Goal: Task Accomplishment & Management: Manage account settings

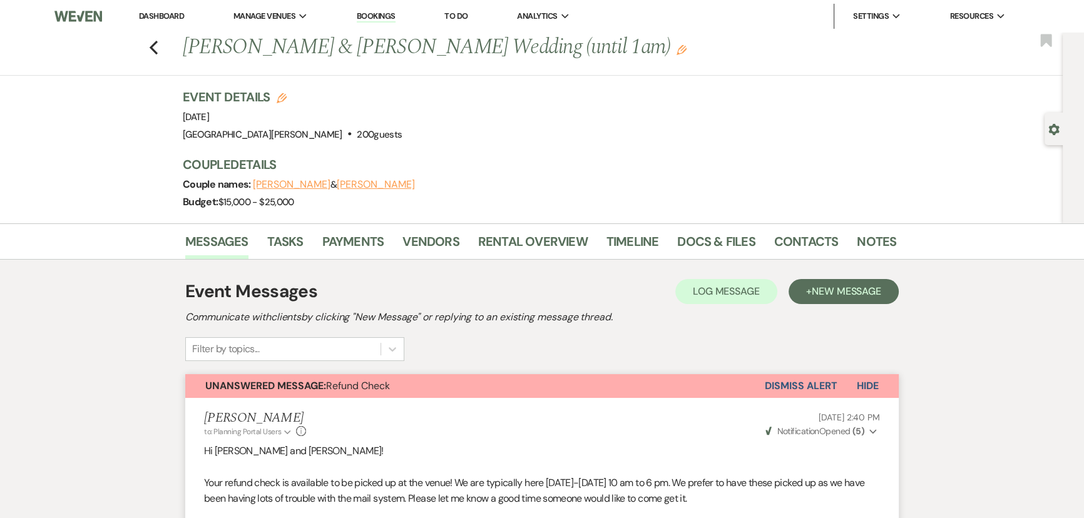
click at [163, 16] on link "Dashboard" at bounding box center [161, 16] width 45 height 11
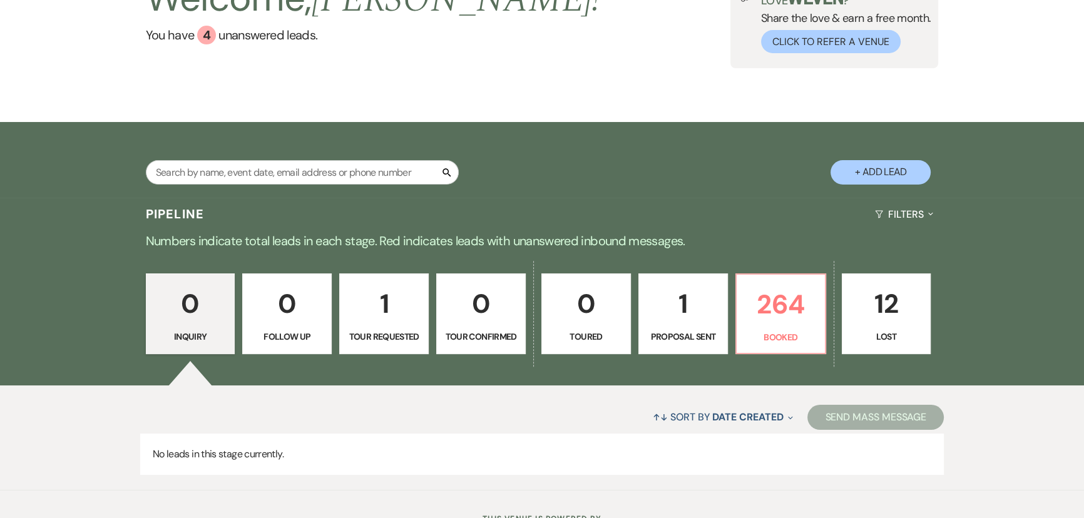
scroll to position [105, 0]
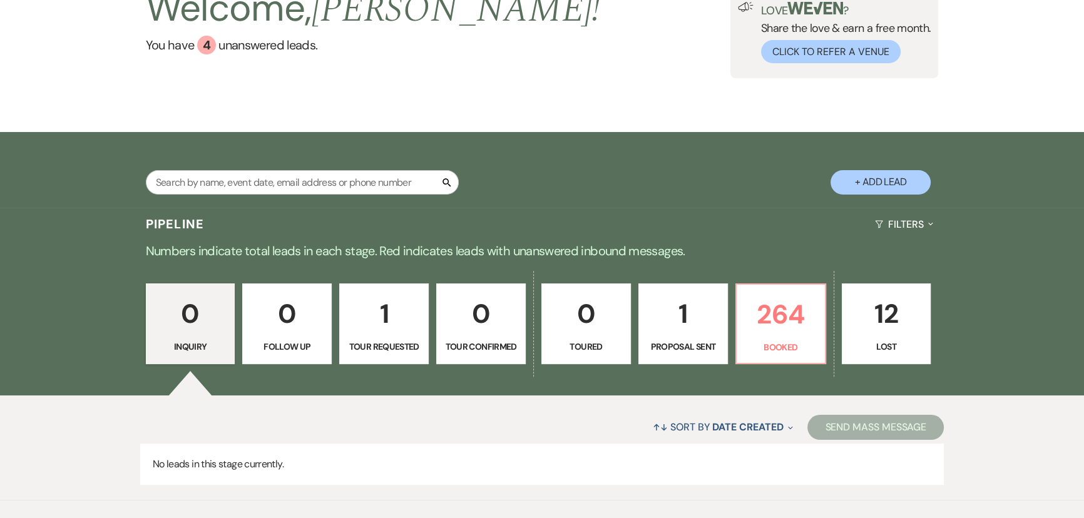
drag, startPoint x: 1075, startPoint y: 153, endPoint x: 1072, endPoint y: 144, distance: 9.7
click at [1072, 144] on div "Search + Add Lead" at bounding box center [542, 170] width 1084 height 76
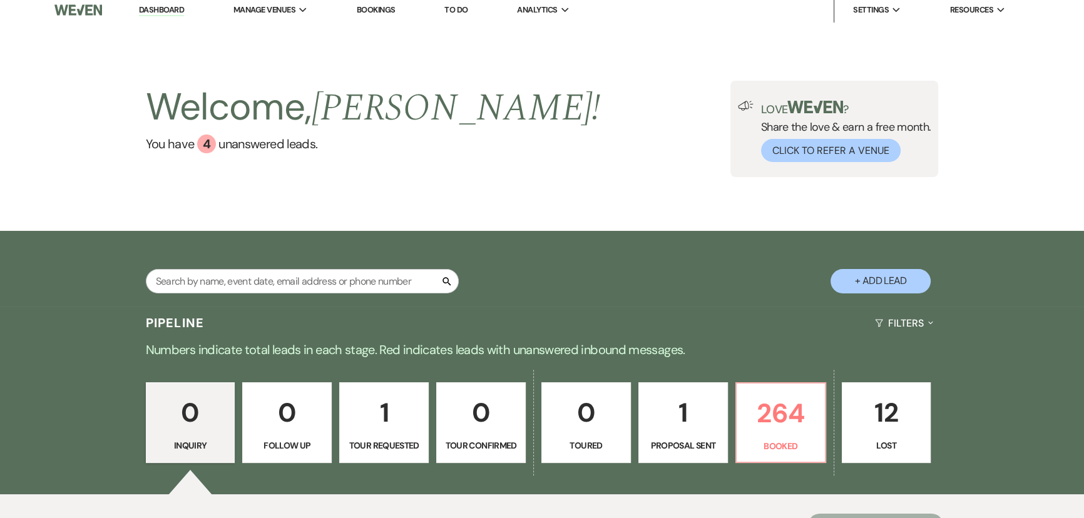
scroll to position [0, 0]
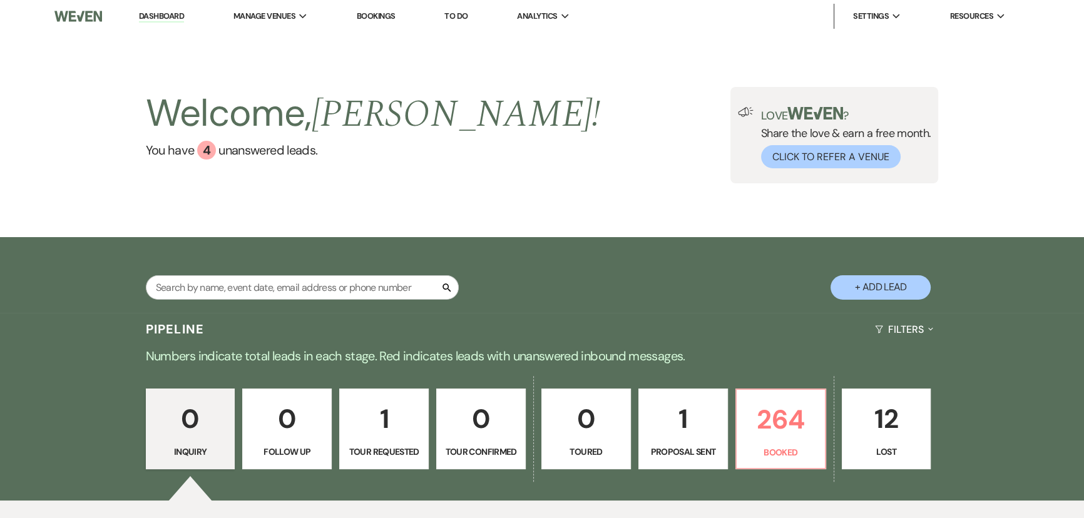
click at [394, 15] on link "Bookings" at bounding box center [376, 16] width 39 height 11
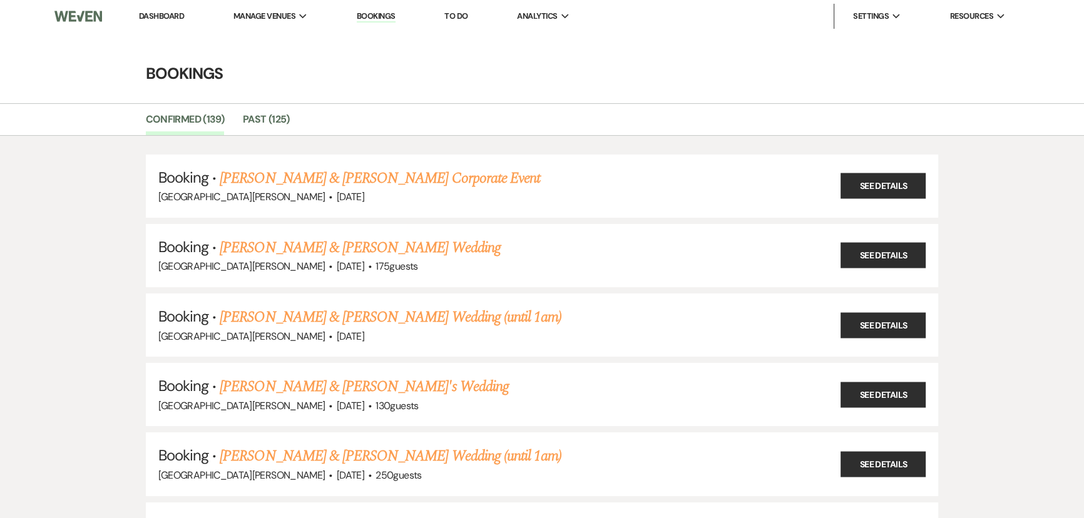
click at [163, 4] on li "Dashboard" at bounding box center [162, 16] width 58 height 25
click at [173, 17] on link "Dashboard" at bounding box center [161, 16] width 45 height 11
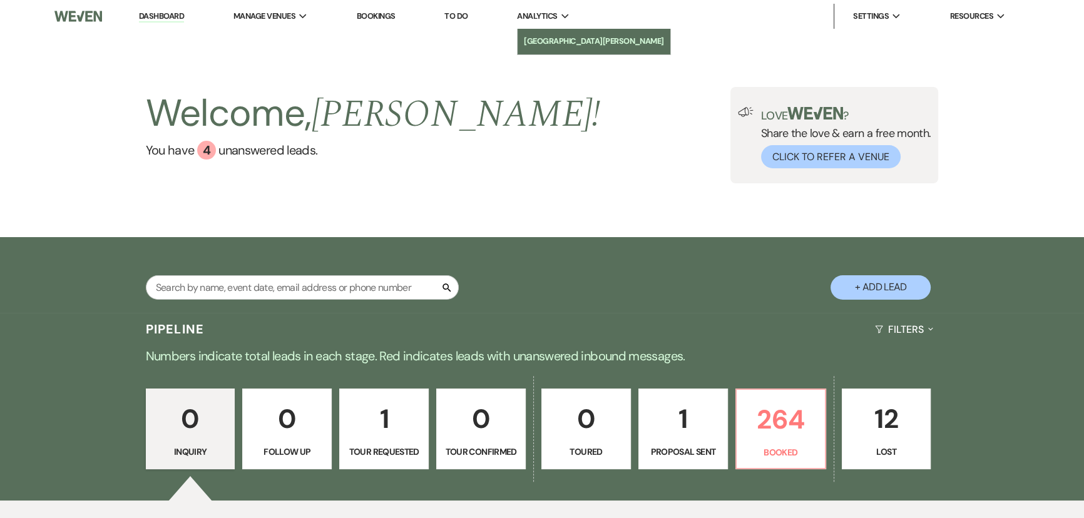
click at [557, 47] on li "[GEOGRAPHIC_DATA][PERSON_NAME]" at bounding box center [594, 41] width 140 height 13
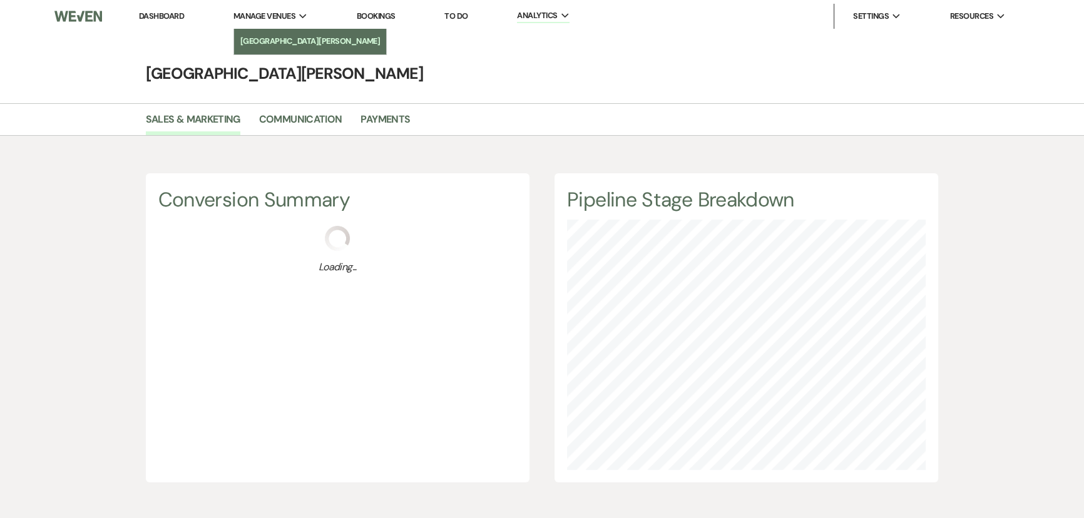
scroll to position [518, 1084]
click at [279, 37] on li "[GEOGRAPHIC_DATA][PERSON_NAME]" at bounding box center [310, 41] width 140 height 13
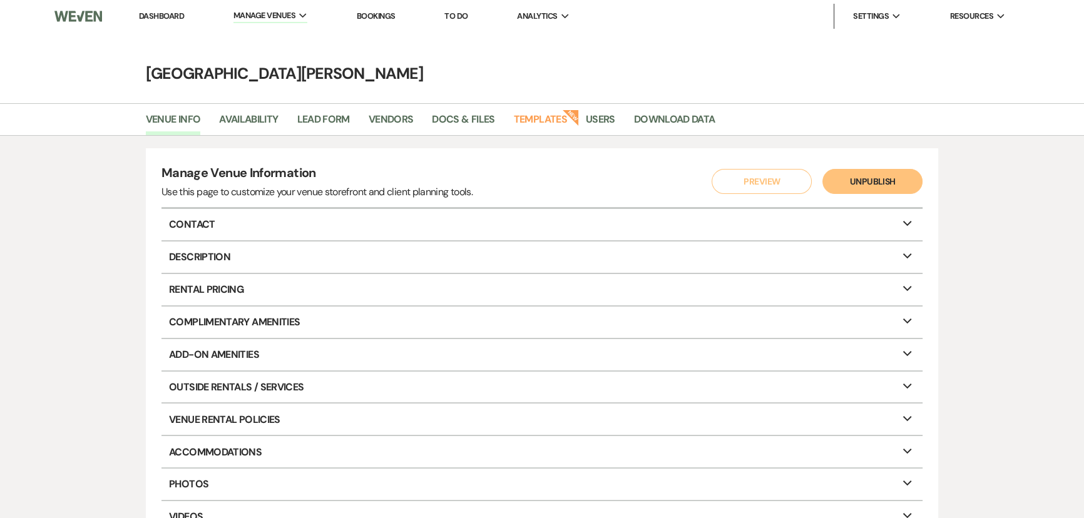
click at [179, 19] on link "Dashboard" at bounding box center [161, 16] width 45 height 11
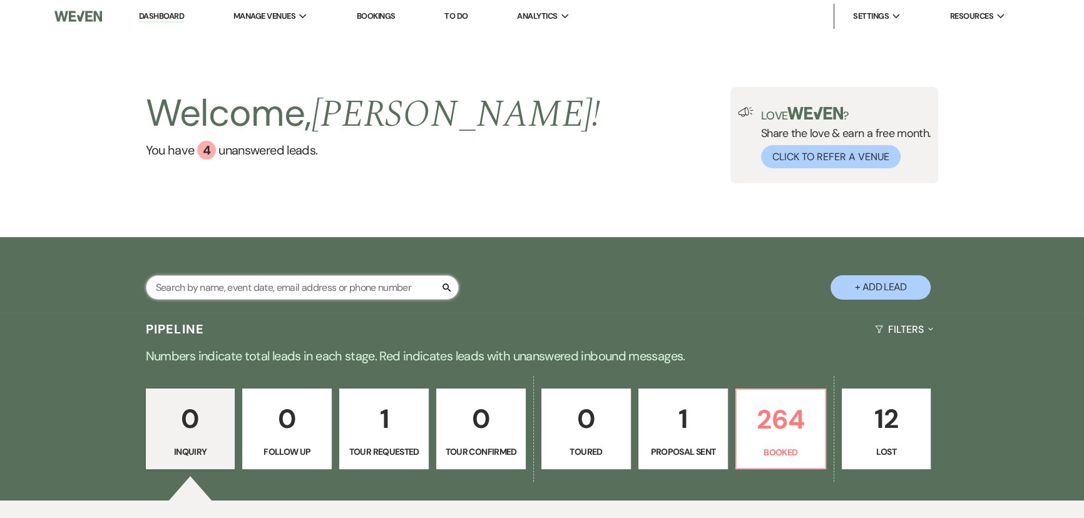
click at [321, 279] on input "text" at bounding box center [302, 287] width 313 height 24
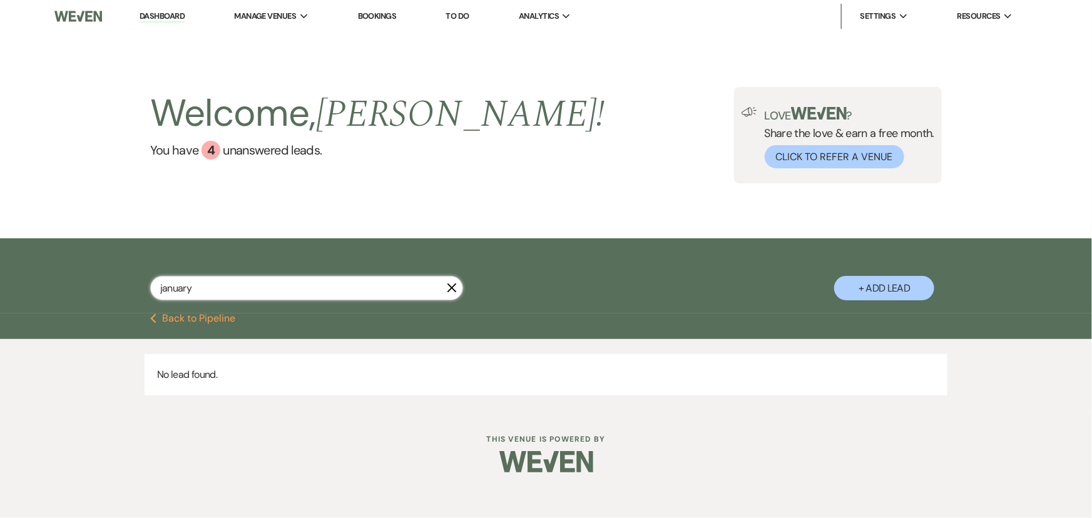
type input "january"
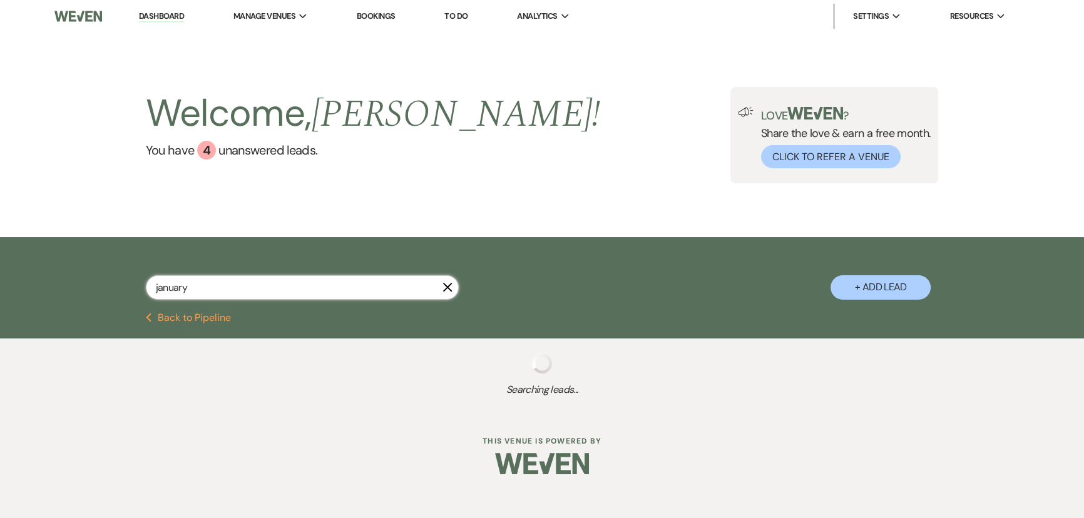
select select "8"
select select "5"
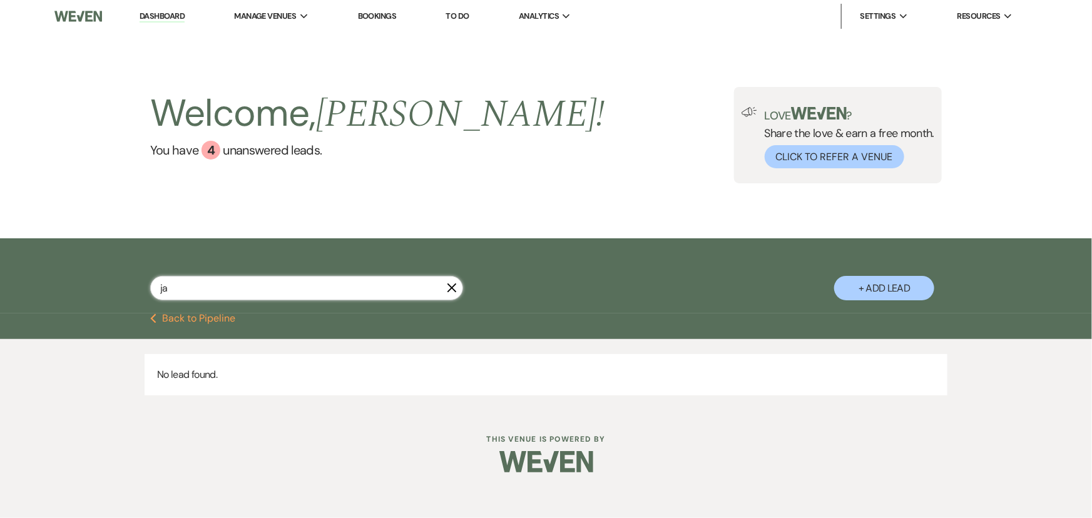
type input "j"
click at [185, 320] on button "Previous Back to Pipeline" at bounding box center [193, 319] width 86 height 10
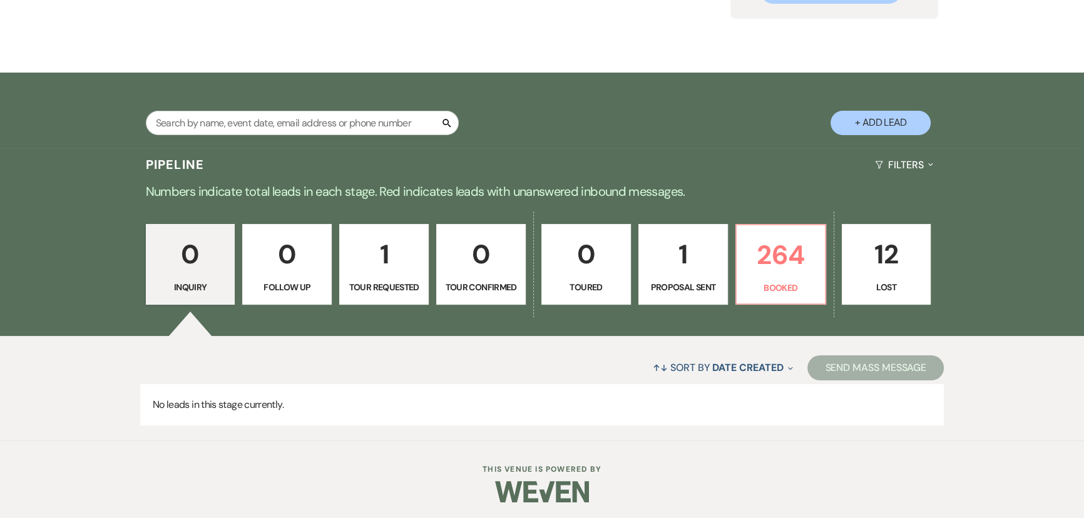
scroll to position [167, 0]
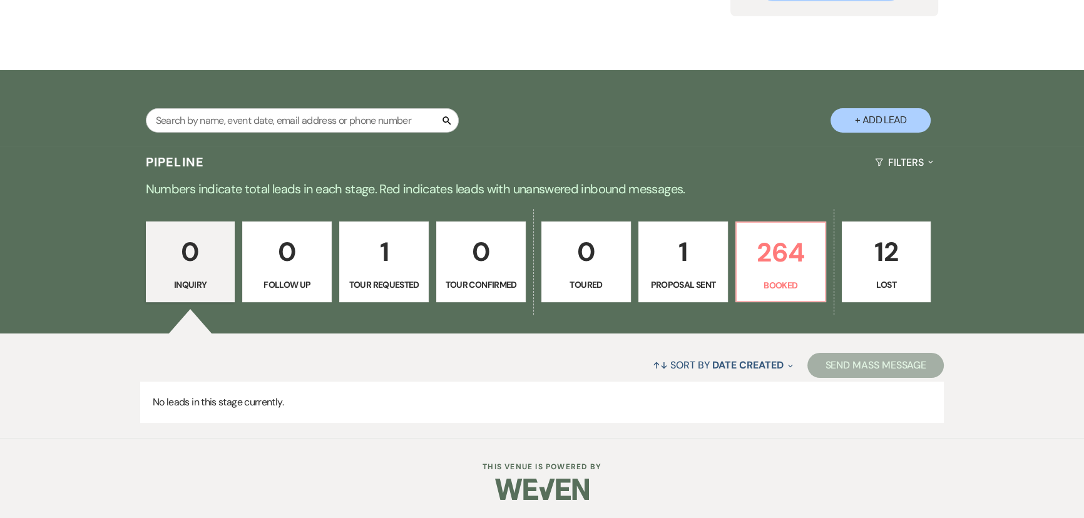
click at [411, 260] on p "1" at bounding box center [383, 252] width 73 height 42
select select "2"
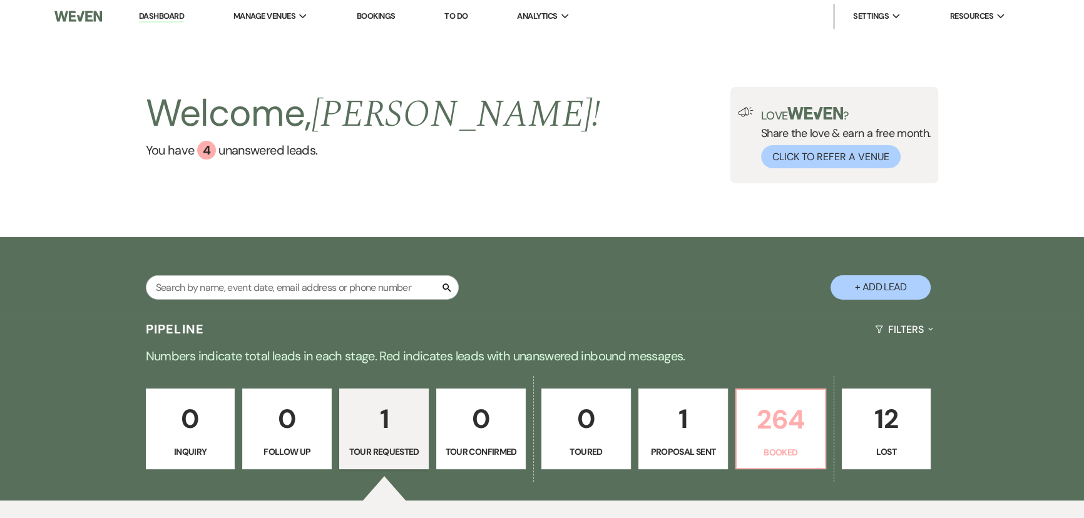
click at [770, 421] on p "264" at bounding box center [780, 420] width 73 height 42
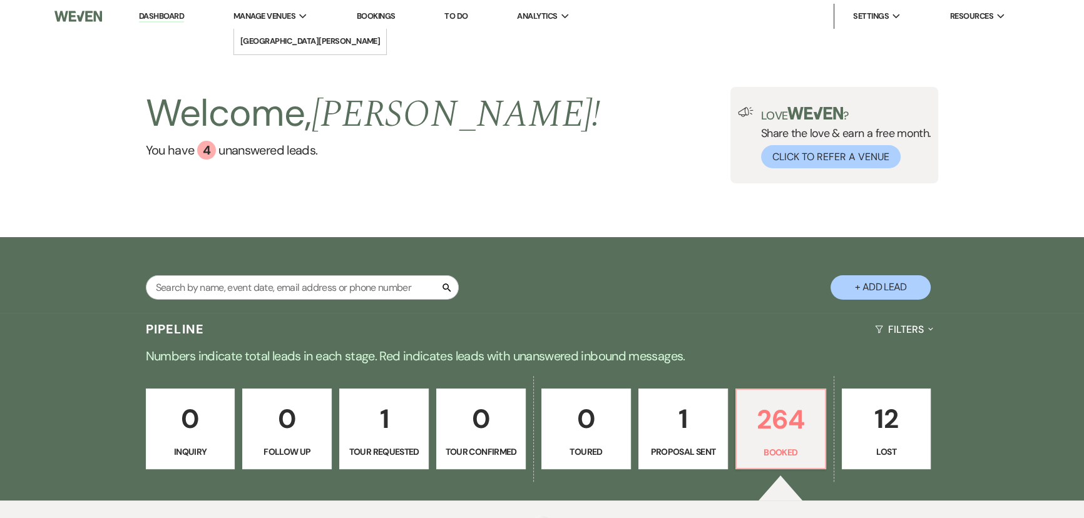
click at [285, 20] on span "Manage Venues" at bounding box center [265, 16] width 62 height 13
click at [285, 17] on span "Manage Venues" at bounding box center [265, 16] width 62 height 13
click at [285, 44] on li "[GEOGRAPHIC_DATA][PERSON_NAME]" at bounding box center [310, 41] width 140 height 13
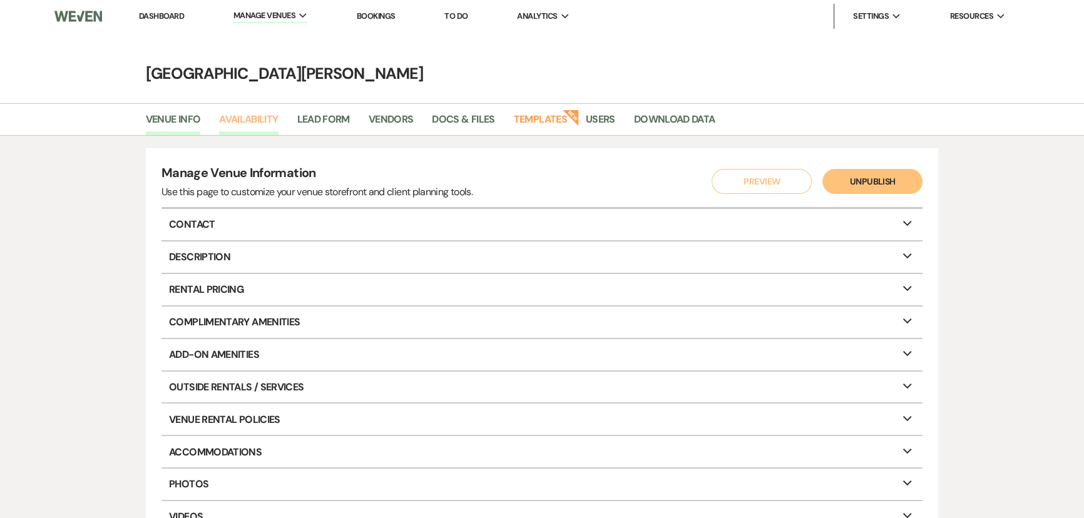
click at [270, 126] on link "Availability" at bounding box center [248, 123] width 59 height 24
select select "3"
select select "2026"
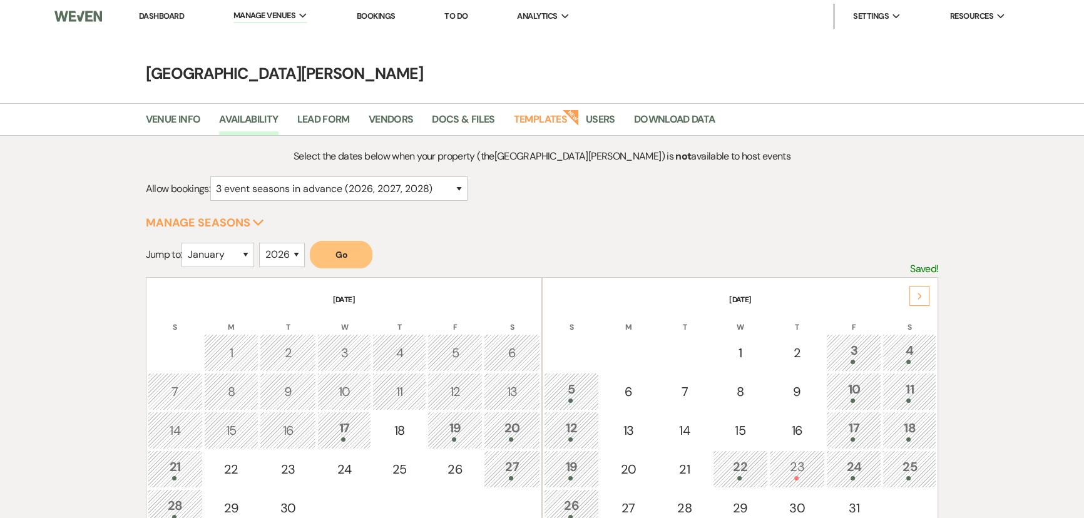
click at [335, 260] on button "Go" at bounding box center [341, 255] width 63 height 28
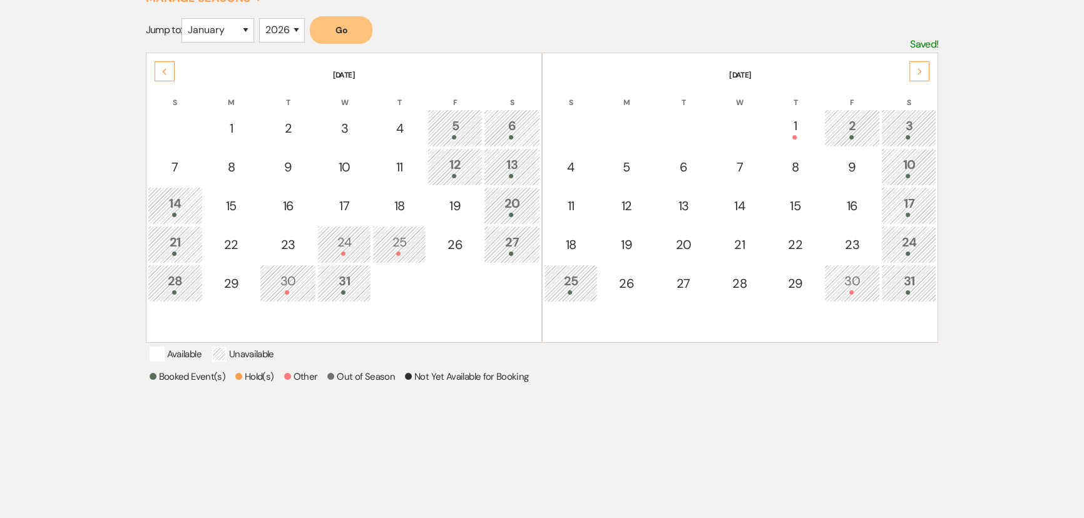
scroll to position [227, 0]
click at [863, 279] on div "30" at bounding box center [852, 280] width 43 height 23
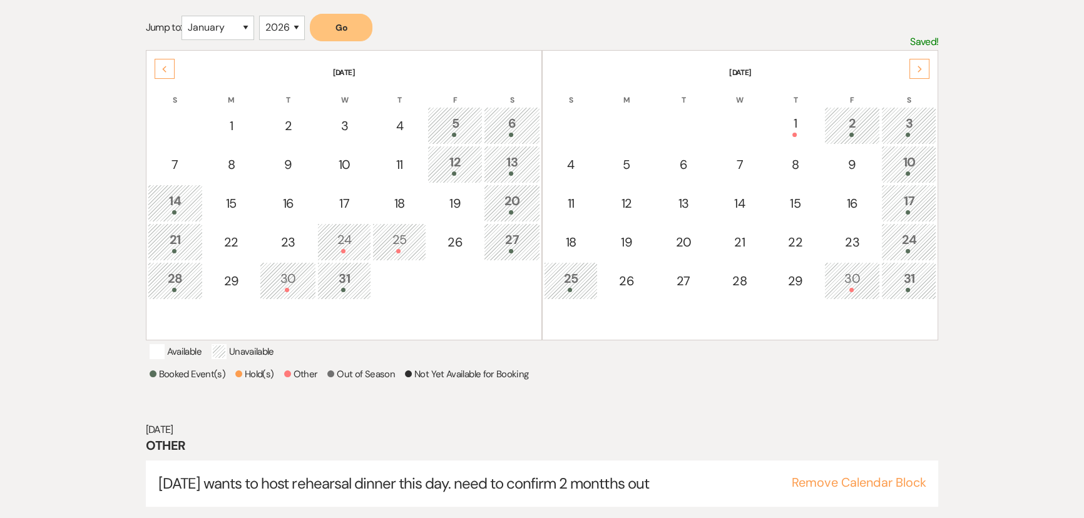
scroll to position [257, 0]
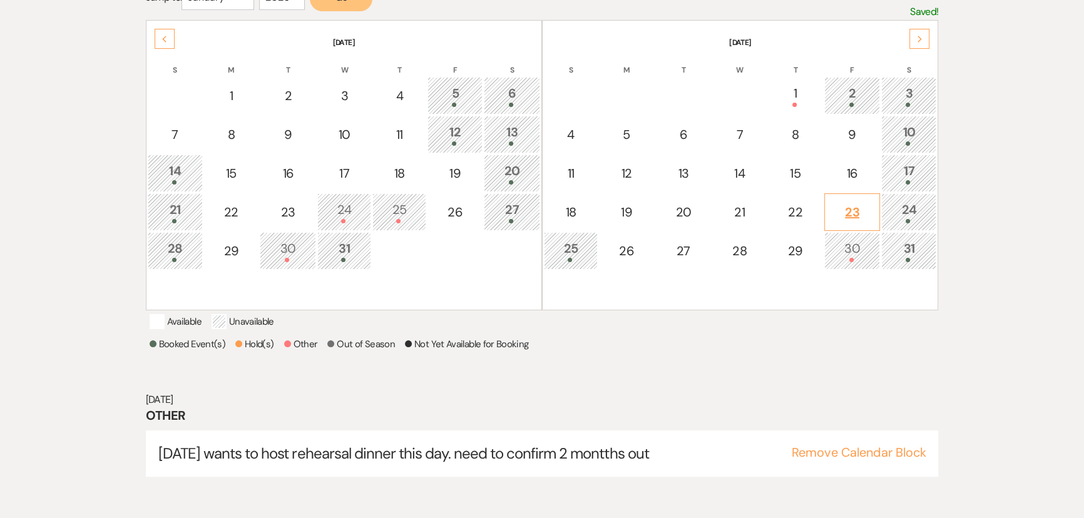
click at [858, 199] on td "23" at bounding box center [852, 212] width 56 height 38
select select "other"
select select "false"
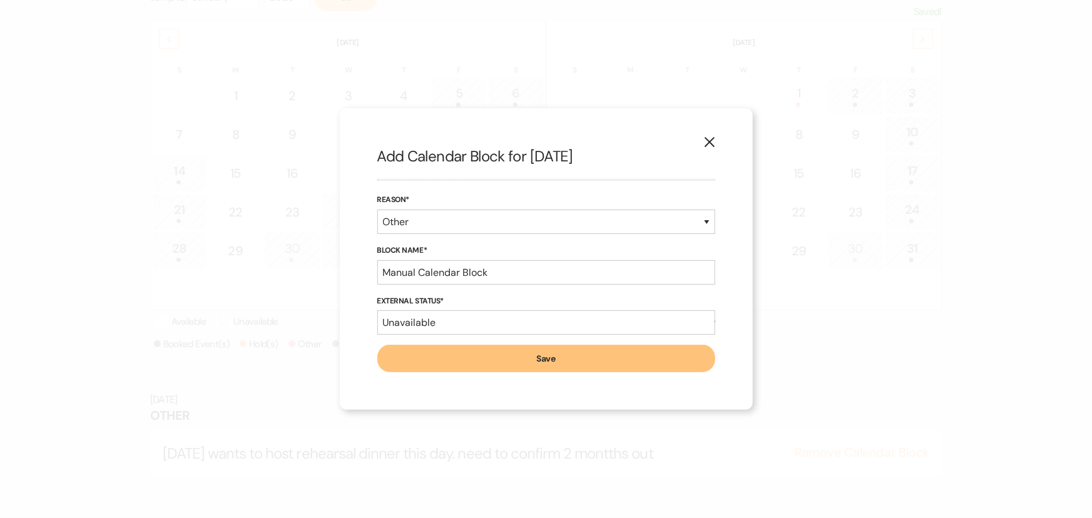
click at [513, 286] on form "Reason* Booked Event Hold Other Block Name* Manual Calendar Block External Stat…" at bounding box center [546, 282] width 338 height 179
drag, startPoint x: 506, startPoint y: 273, endPoint x: 399, endPoint y: 269, distance: 107.1
click at [399, 269] on input "Manual Calendar Block" at bounding box center [546, 272] width 338 height 24
type input "M"
type input "Soft Hold [PERSON_NAME]- [PHONE_NUMBER] Ends: [DATE]"
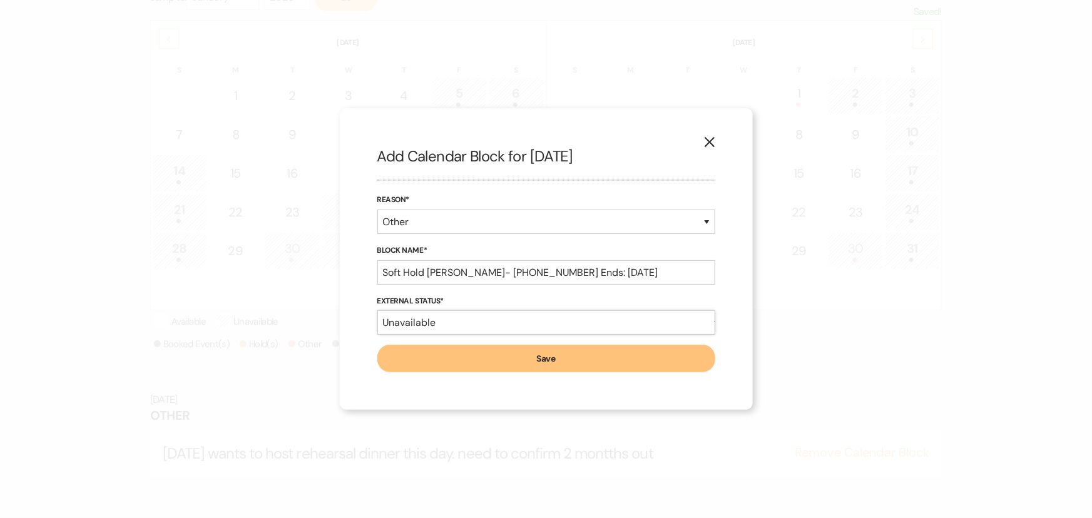
click at [458, 324] on select "Available Unavailable" at bounding box center [546, 323] width 338 height 24
select select "true"
click at [377, 311] on select "Available Unavailable" at bounding box center [546, 323] width 338 height 24
click at [598, 357] on button "Save" at bounding box center [546, 359] width 338 height 28
